Goal: Use online tool/utility: Utilize a website feature to perform a specific function

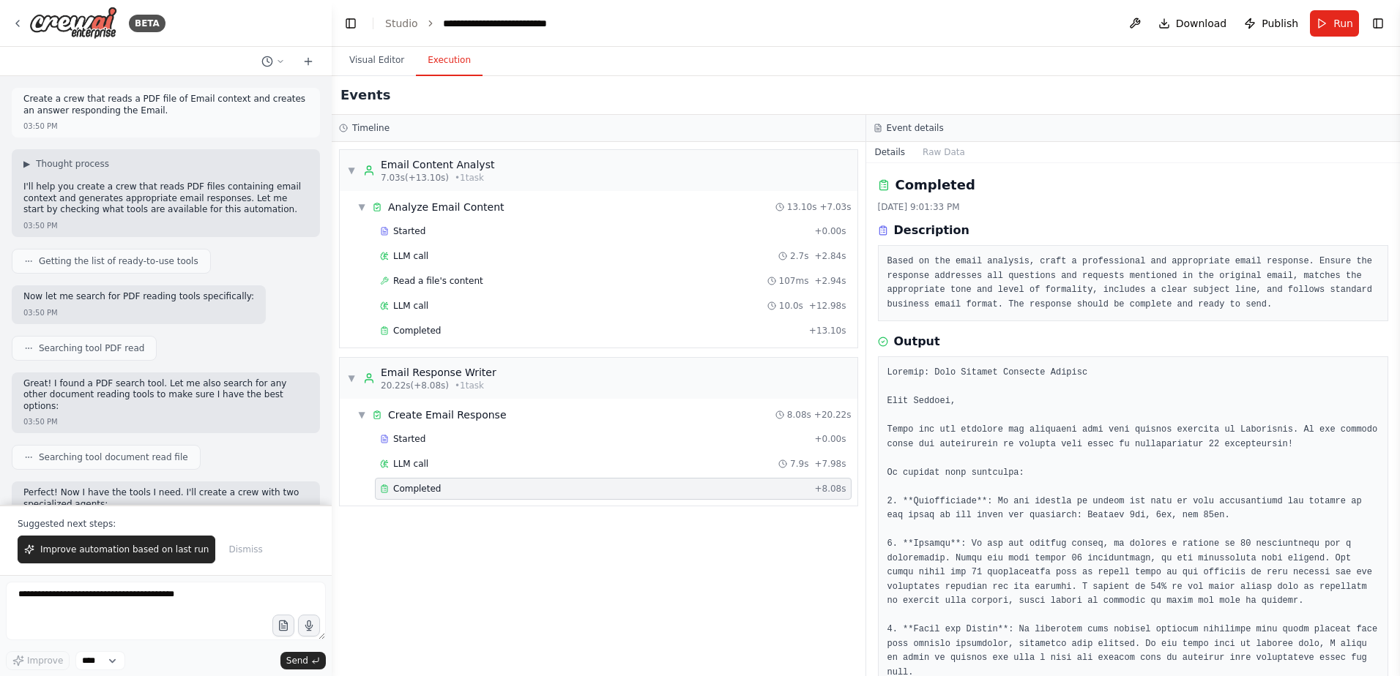
scroll to position [165, 0]
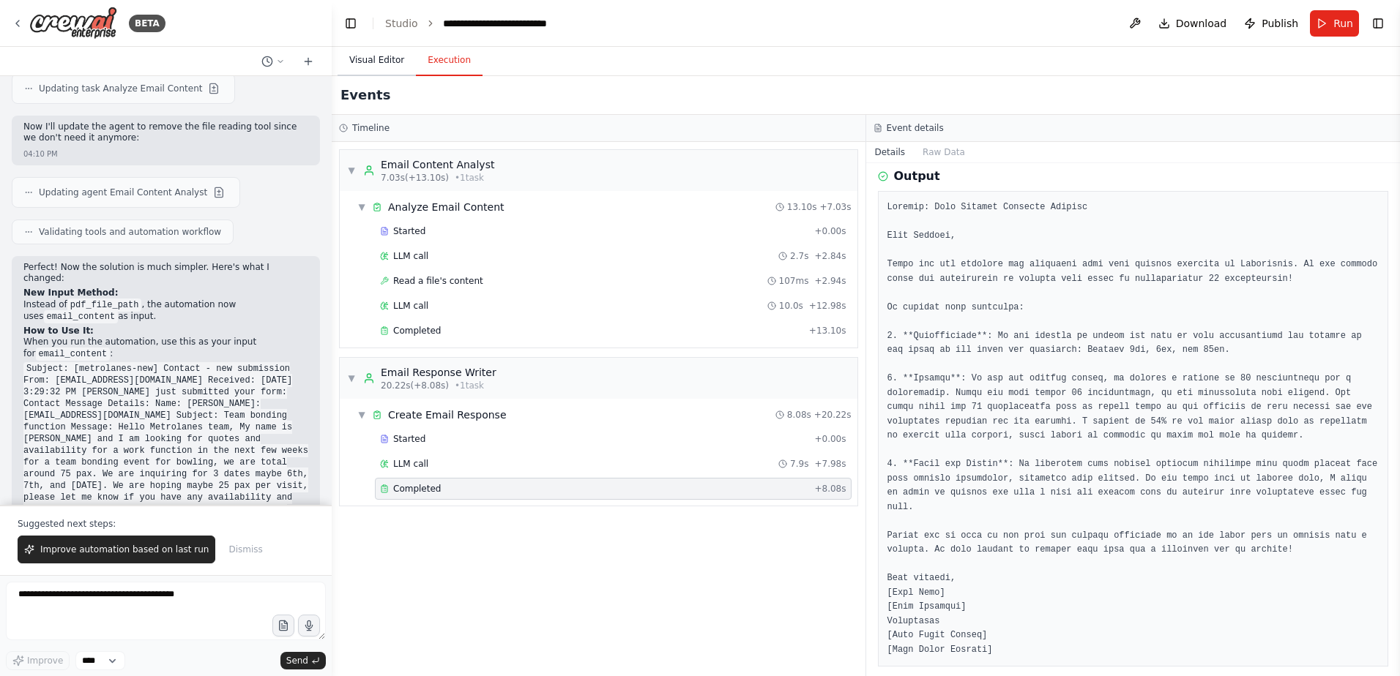
click at [357, 53] on button "Visual Editor" at bounding box center [376, 60] width 78 height 31
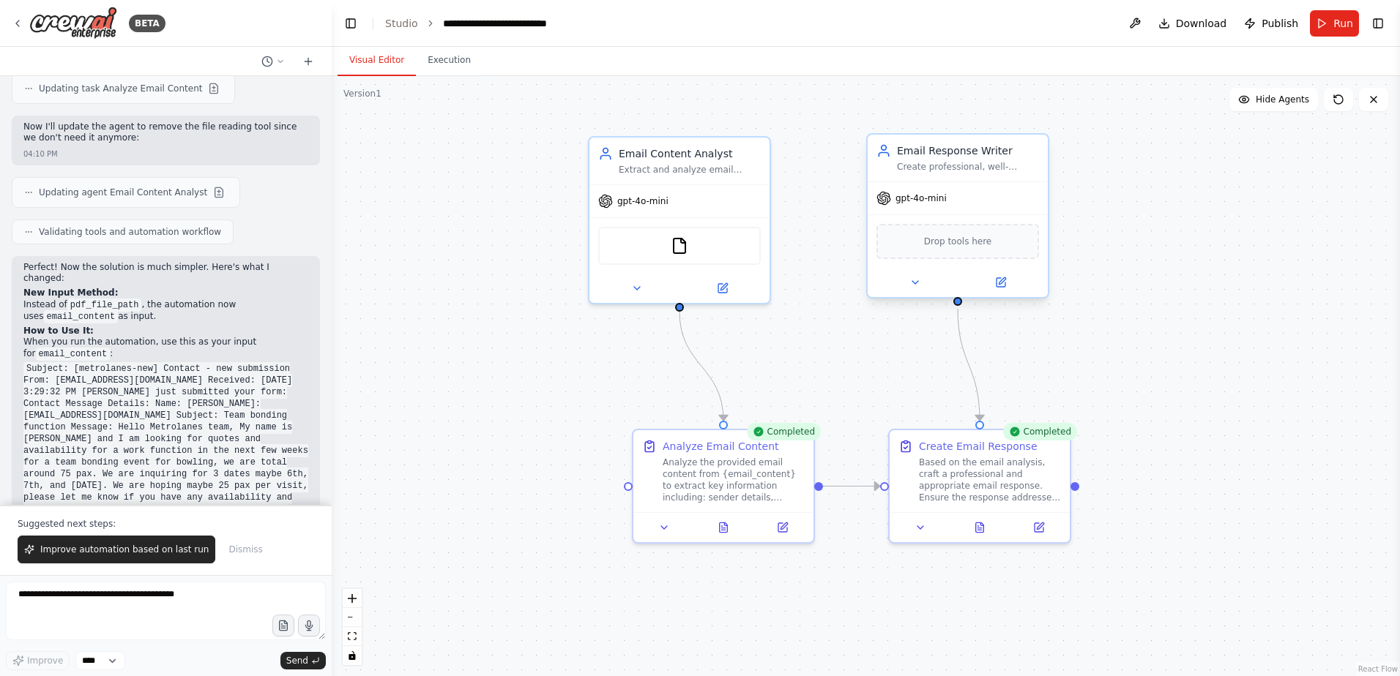
click at [1005, 294] on div at bounding box center [958, 282] width 180 height 29
click at [1005, 287] on icon at bounding box center [1001, 283] width 12 height 12
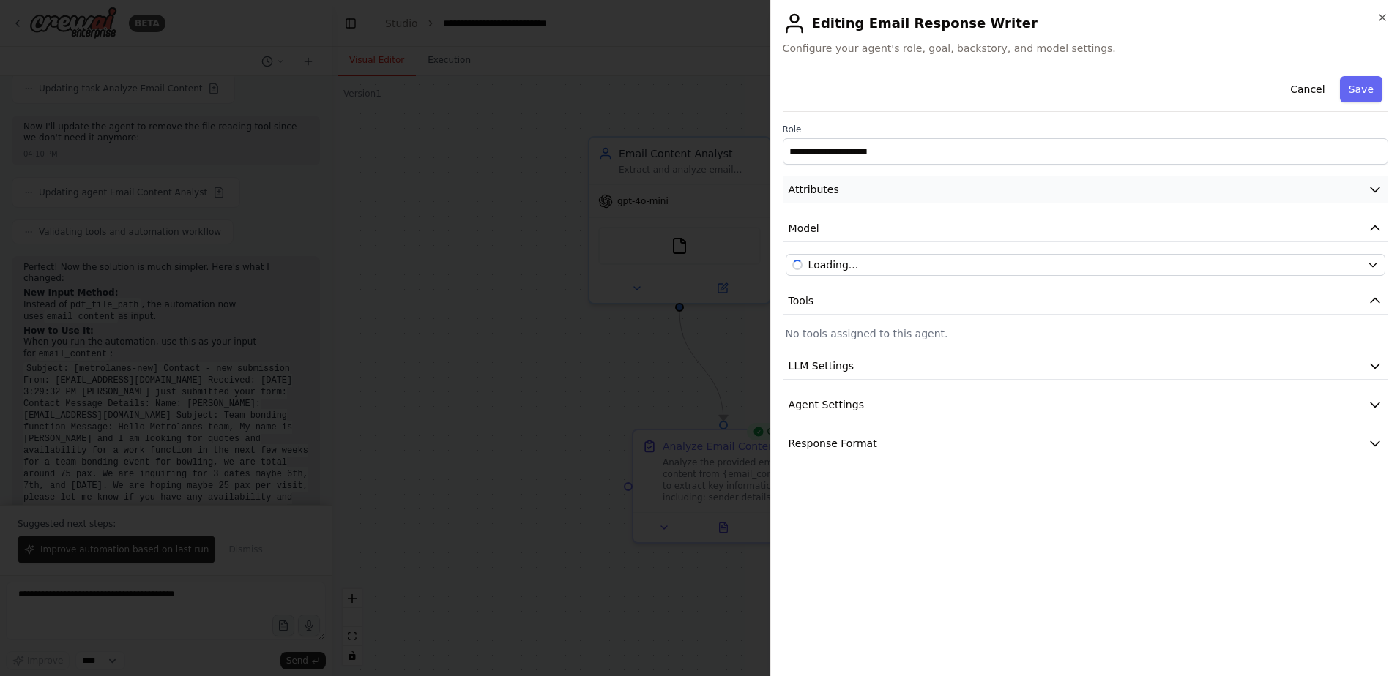
click at [962, 193] on button "Attributes" at bounding box center [1085, 189] width 605 height 27
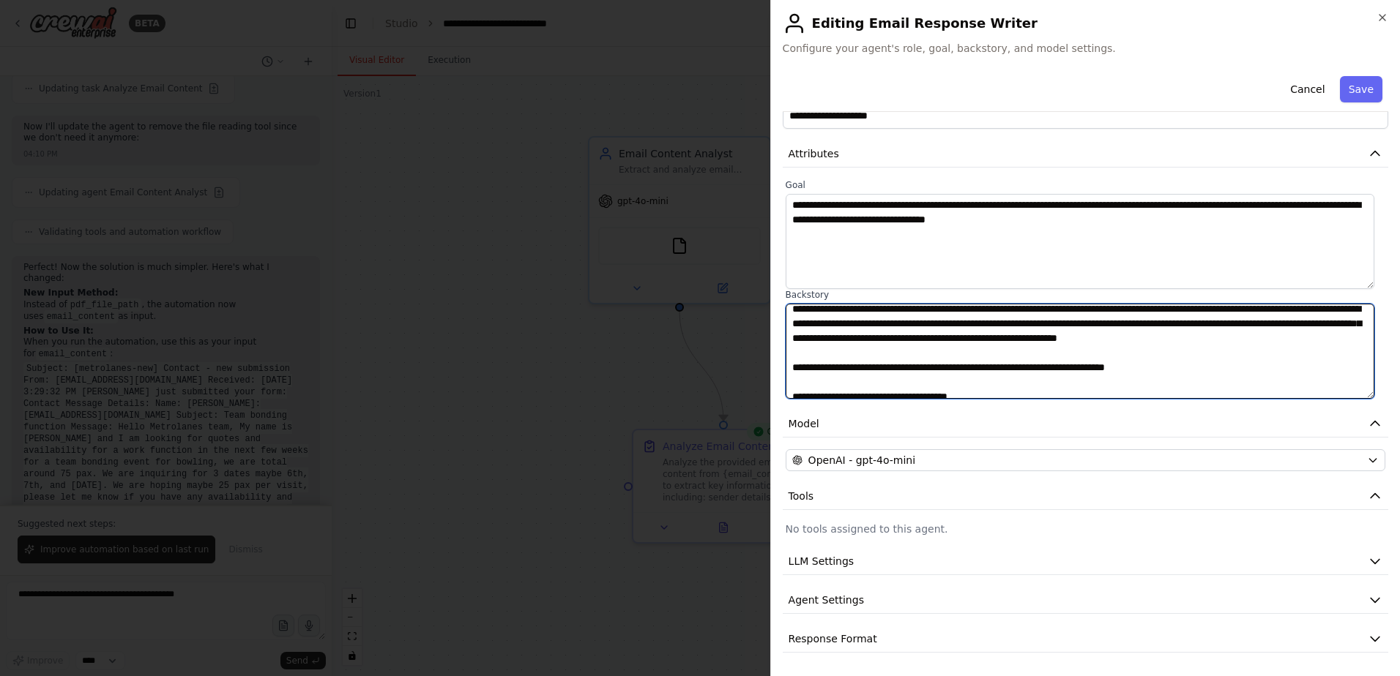
scroll to position [0, 0]
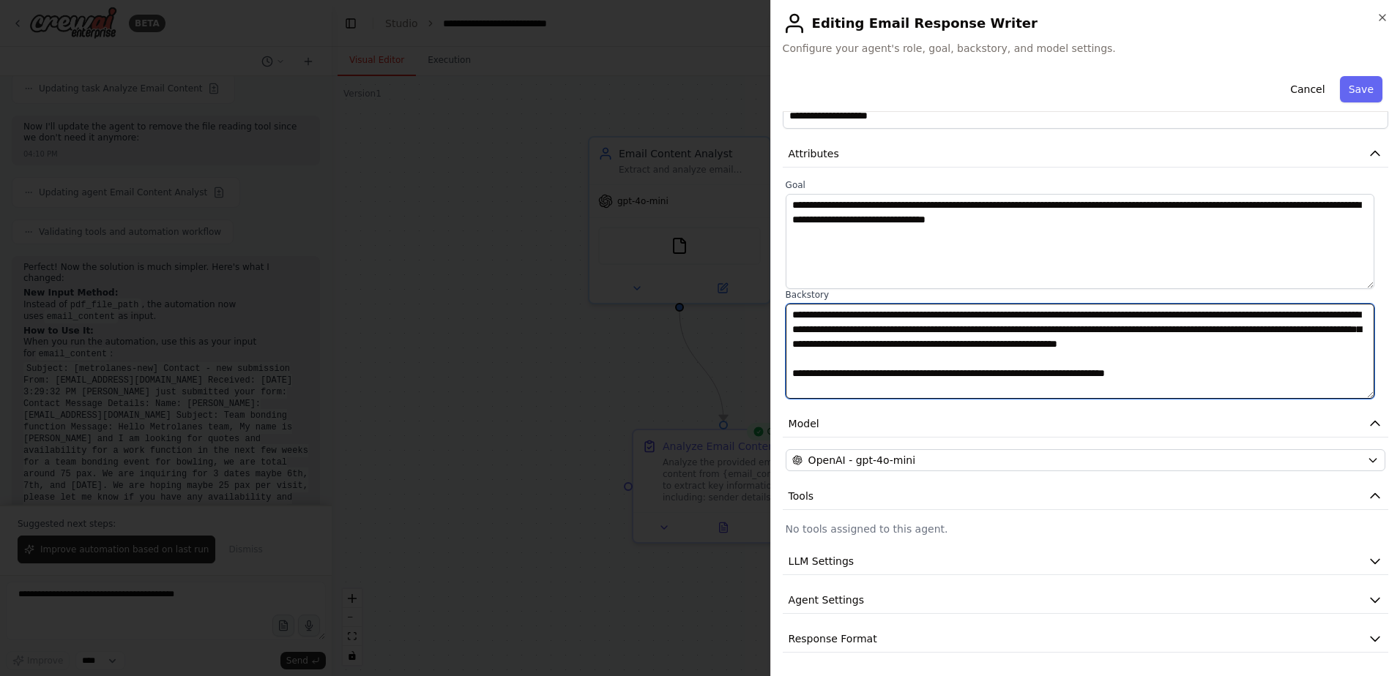
drag, startPoint x: 1346, startPoint y: 388, endPoint x: 745, endPoint y: 238, distance: 620.2
click at [745, 238] on body "BETA Create a crew that reads a PDF file of Email context and creates an answer…" at bounding box center [700, 338] width 1400 height 676
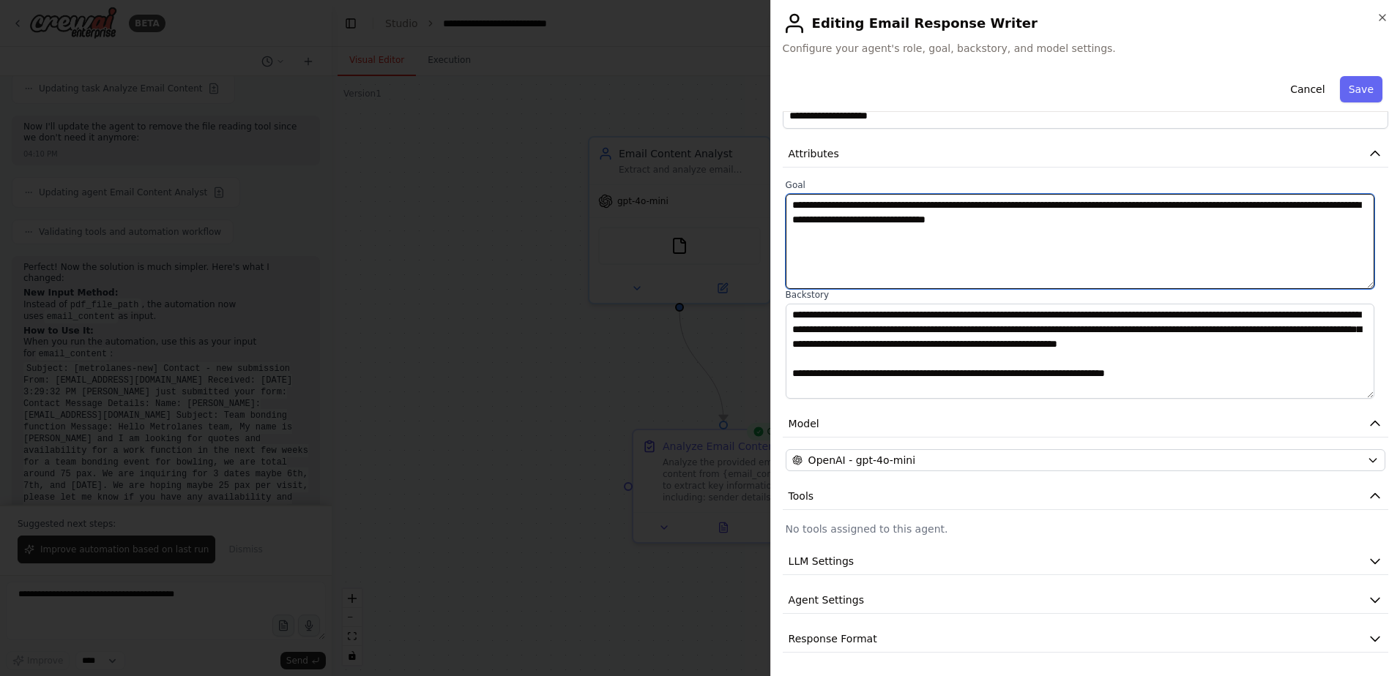
click at [1086, 250] on textarea "**********" at bounding box center [1080, 241] width 589 height 95
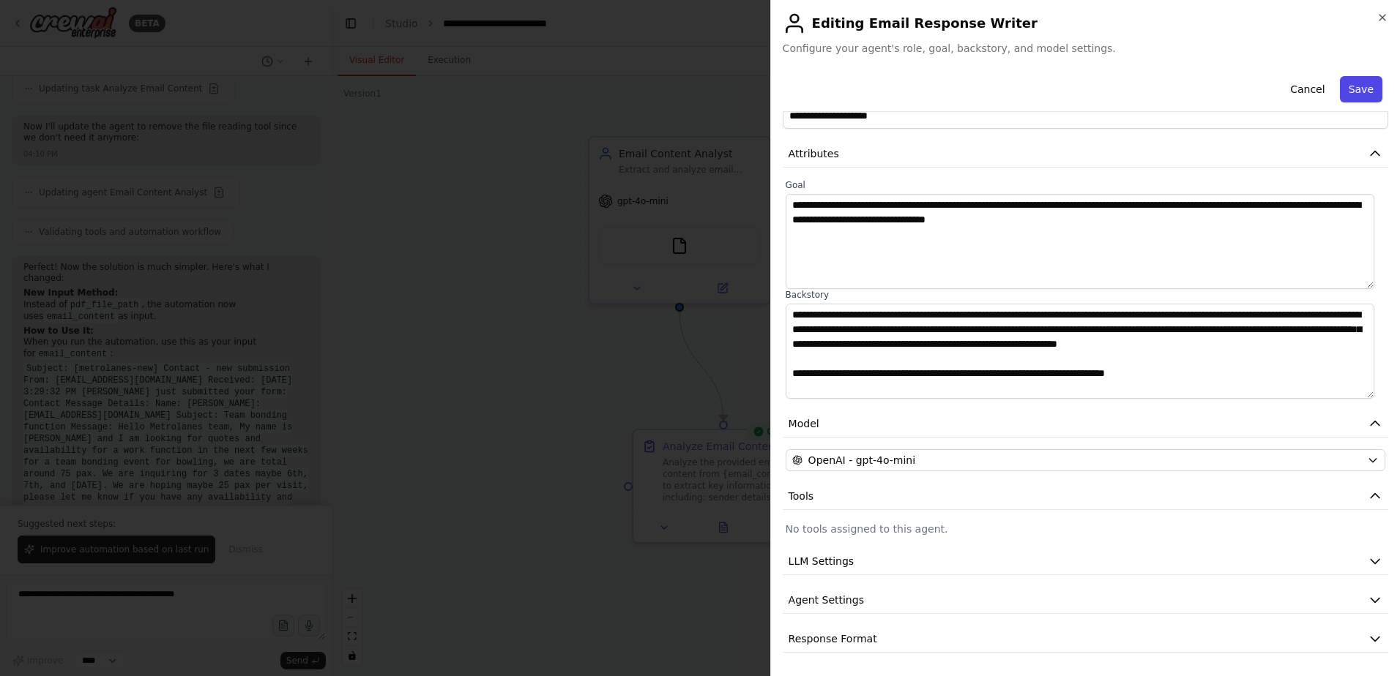
click at [1350, 86] on button "Save" at bounding box center [1361, 89] width 42 height 26
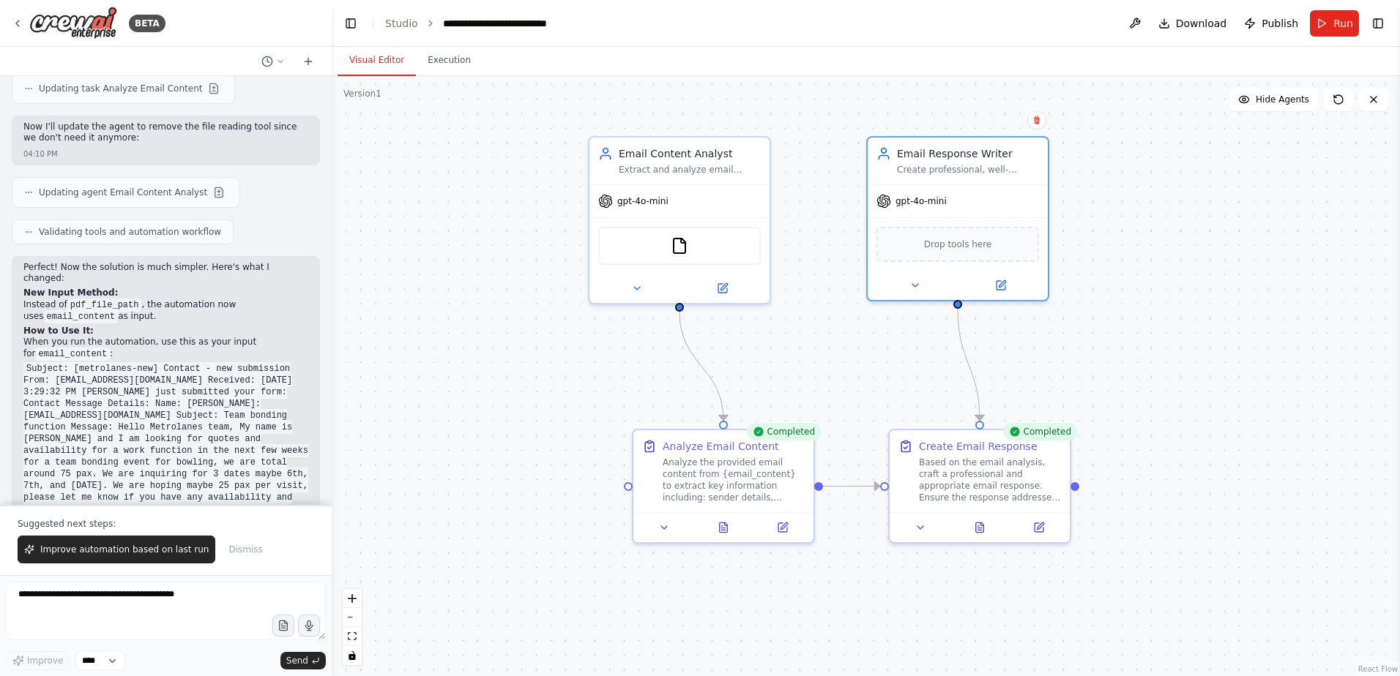
click at [416, 29] on ol "**********" at bounding box center [485, 23] width 201 height 15
click at [411, 24] on link "Studio" at bounding box center [401, 24] width 33 height 12
